Goal: Transaction & Acquisition: Purchase product/service

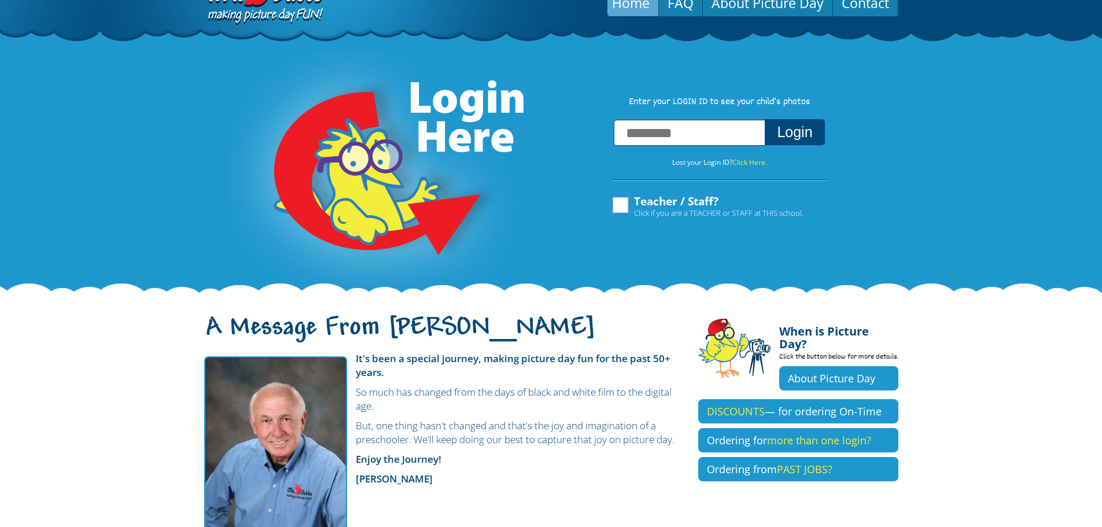
scroll to position [58, 0]
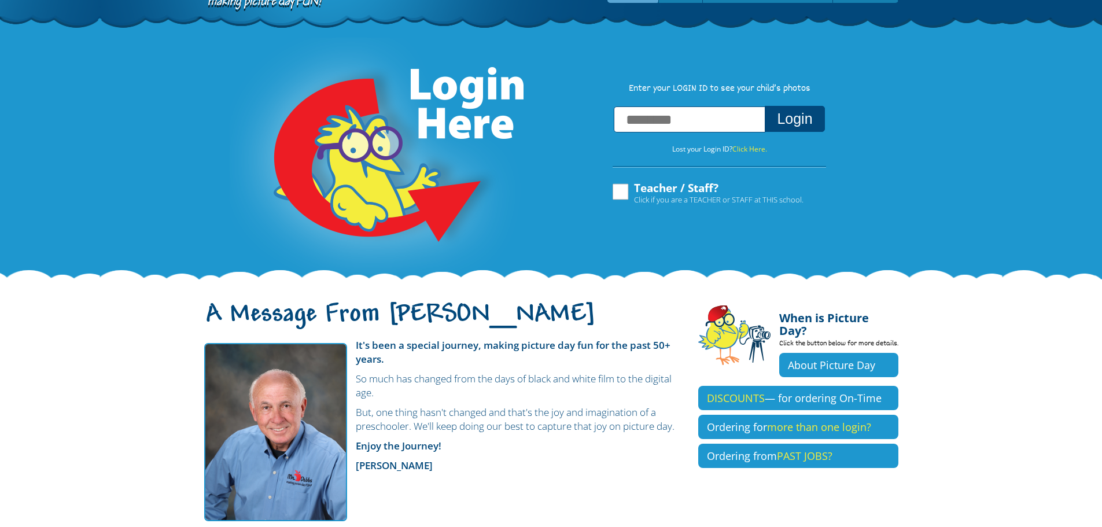
click at [671, 127] on input "text" at bounding box center [690, 119] width 152 height 26
type input "**********"
click at [799, 131] on button "Login" at bounding box center [795, 119] width 60 height 26
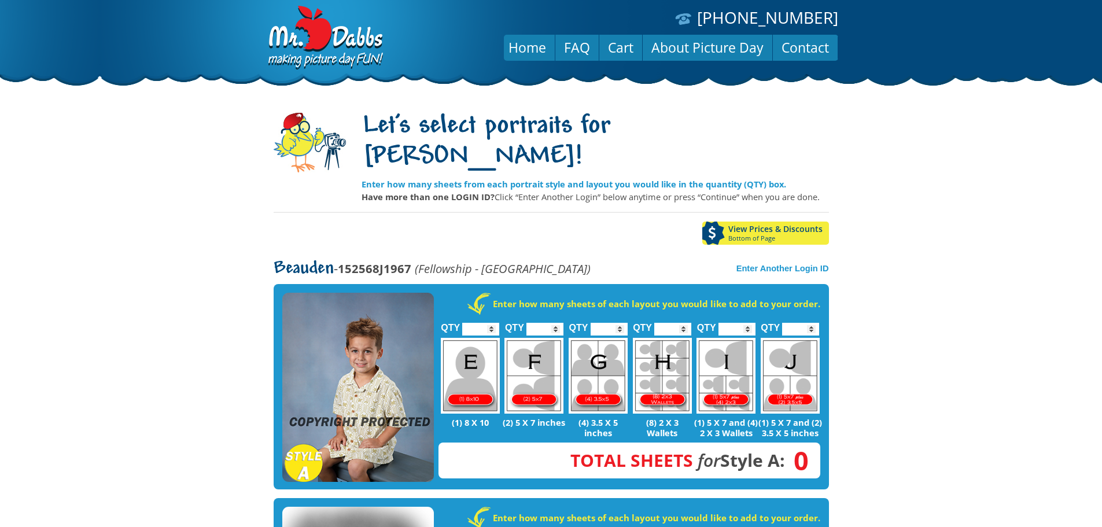
click at [193, 220] on body "[PHONE_NUMBER] Menu Home FAQ Cart About Picture Day Contact Let's select portra…" at bounding box center [551, 263] width 1102 height 527
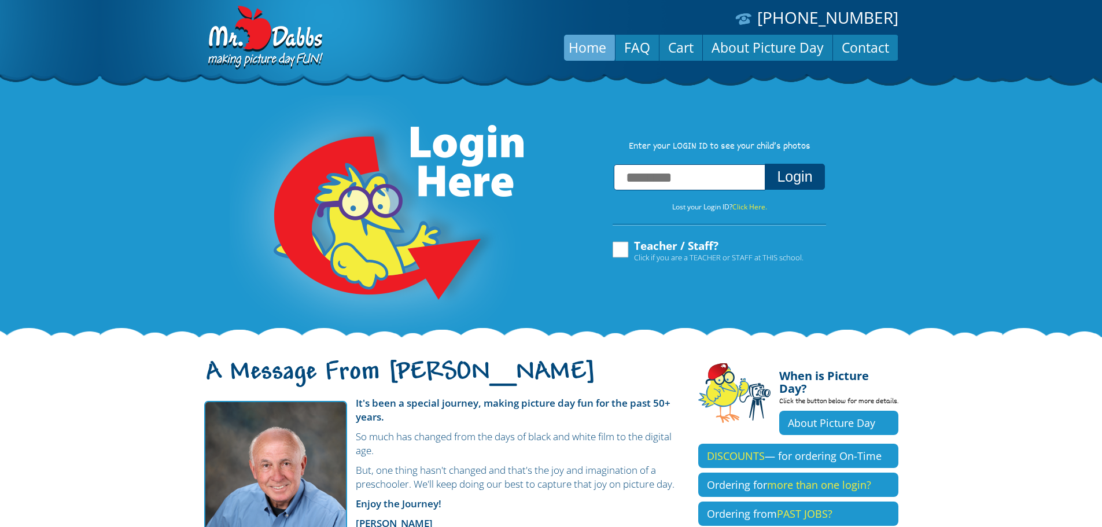
click at [702, 174] on input "text" at bounding box center [690, 177] width 152 height 26
type input "**********"
click at [765, 164] on button "Login" at bounding box center [795, 177] width 60 height 26
click at [780, 177] on button "Login" at bounding box center [795, 177] width 60 height 26
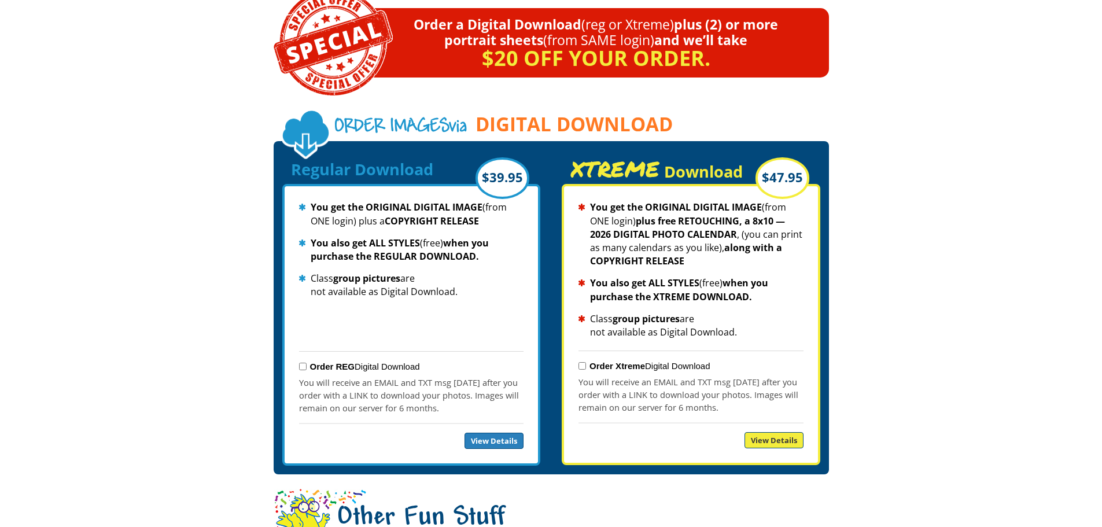
scroll to position [1157, 0]
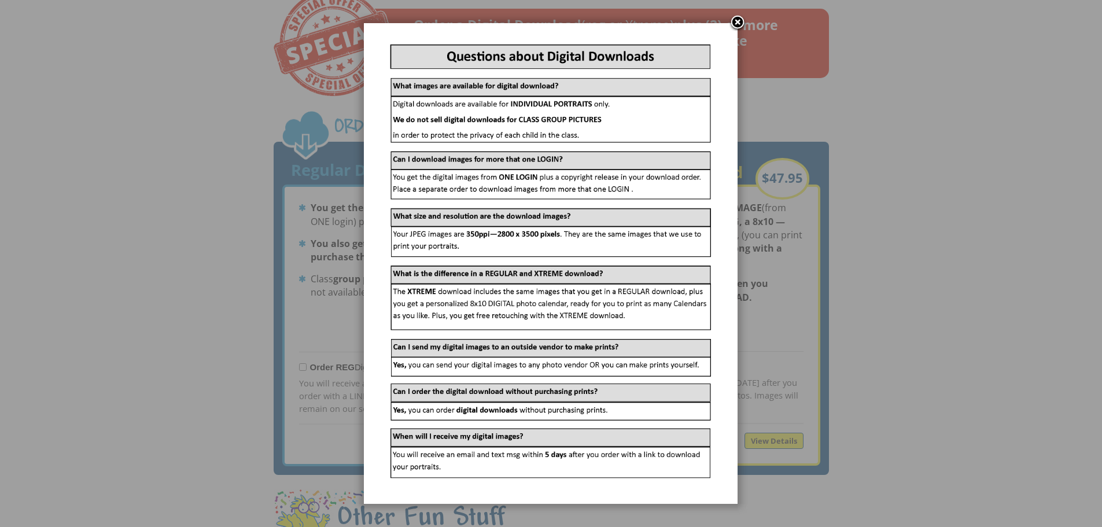
click at [738, 20] on link at bounding box center [737, 22] width 17 height 17
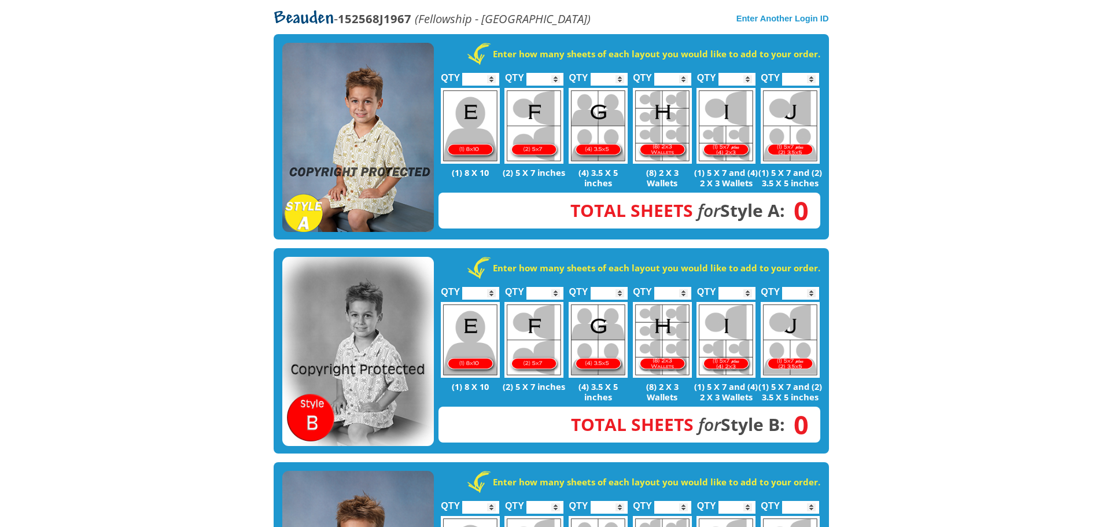
scroll to position [289, 0]
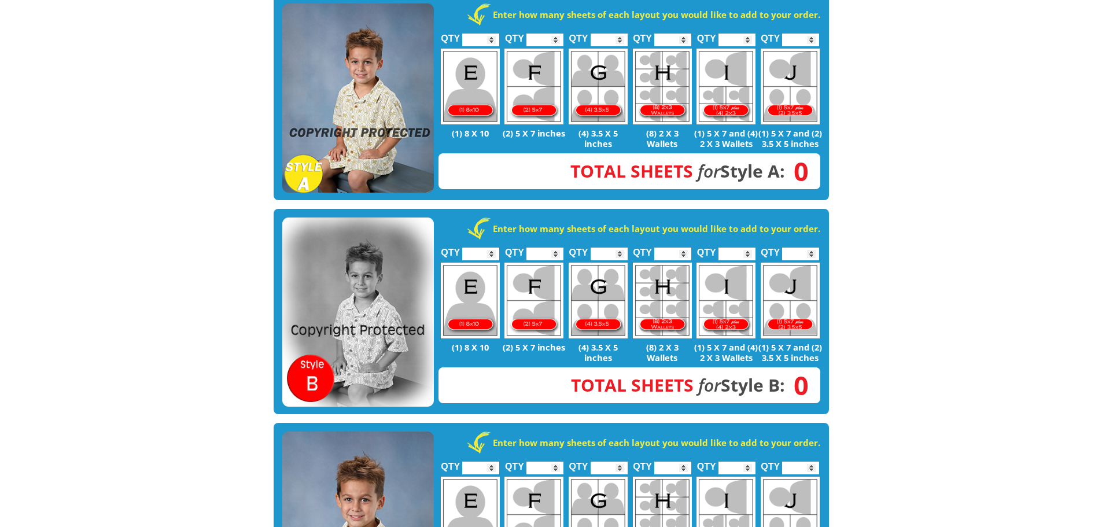
click at [383, 40] on img at bounding box center [358, 98] width 152 height 190
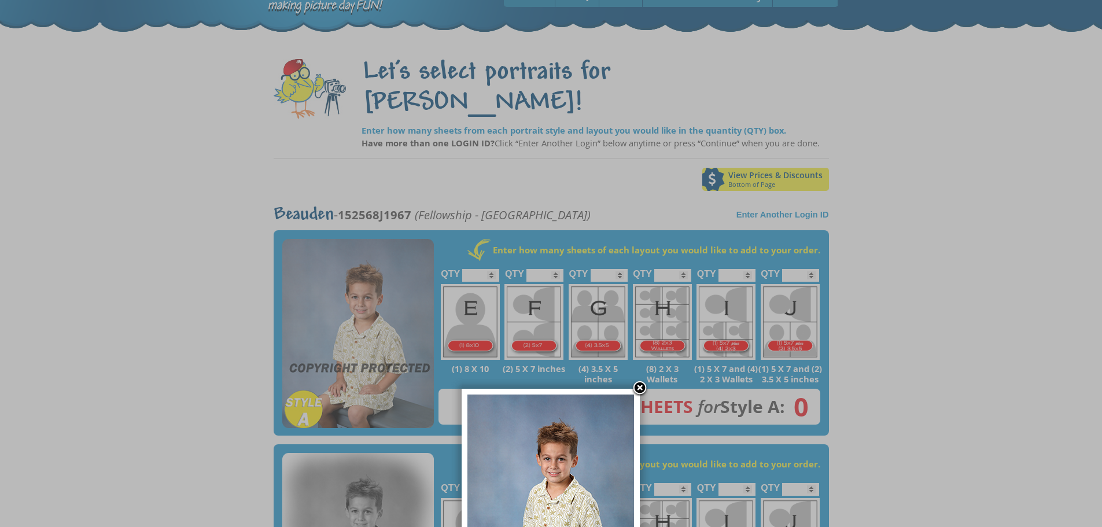
scroll to position [0, 0]
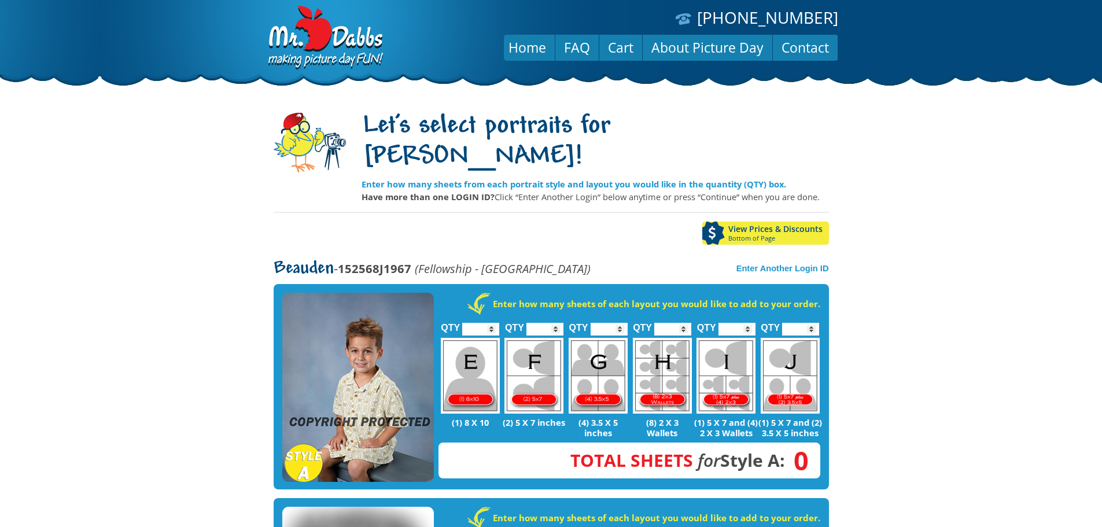
click at [778, 221] on link "View Prices & Discounts Bottom of Page" at bounding box center [765, 232] width 127 height 23
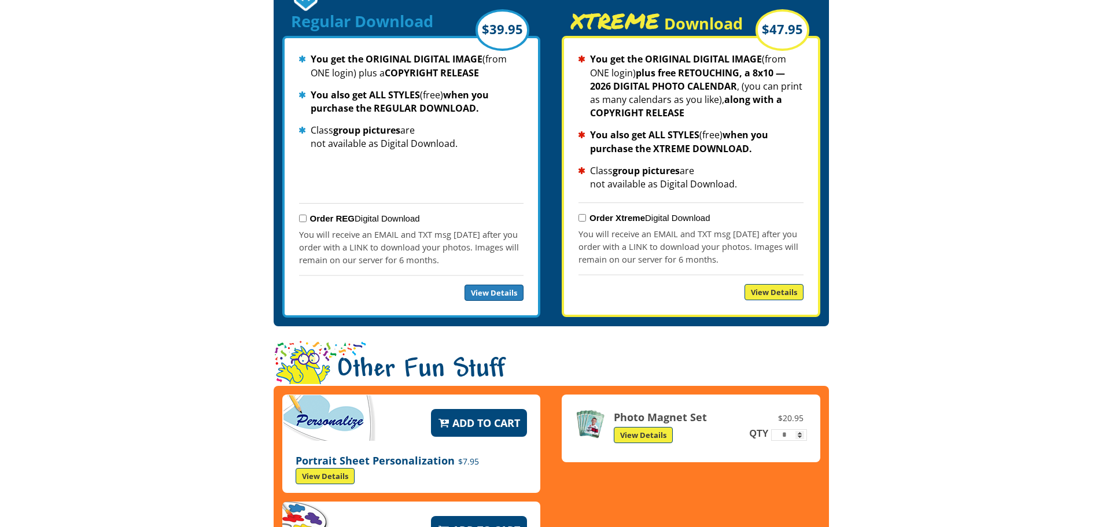
scroll to position [1251, 0]
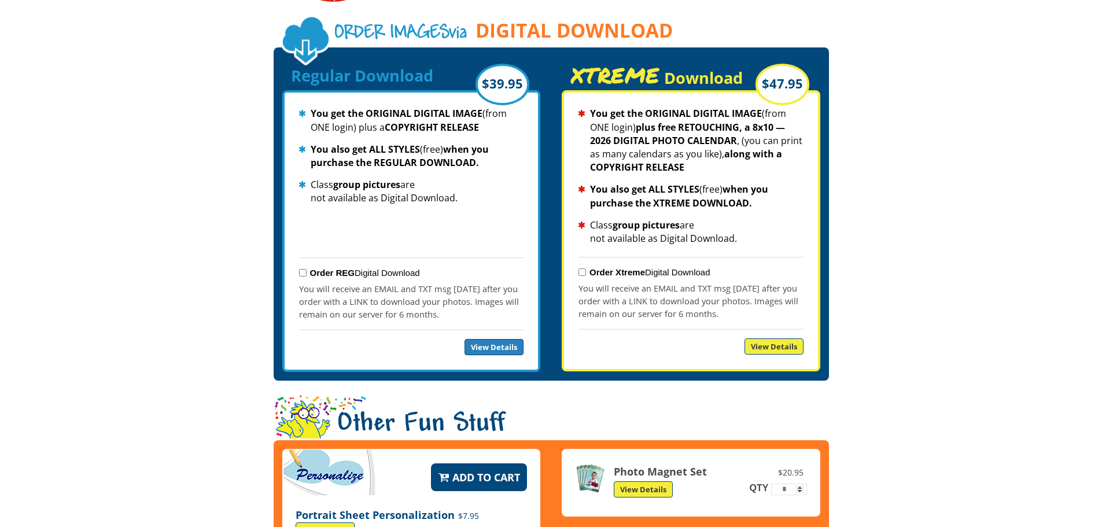
drag, startPoint x: 204, startPoint y: 381, endPoint x: 193, endPoint y: 383, distance: 11.2
